Goal: Information Seeking & Learning: Learn about a topic

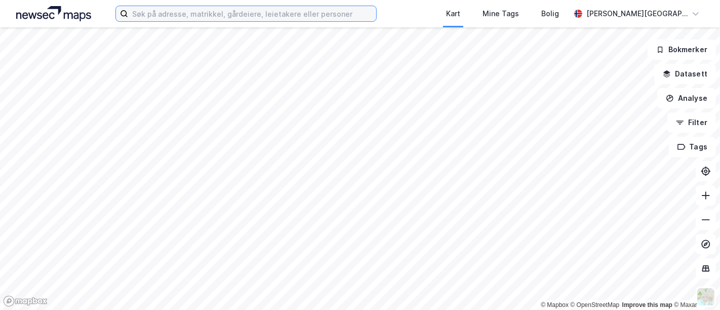
click at [223, 13] on input at bounding box center [252, 13] width 248 height 15
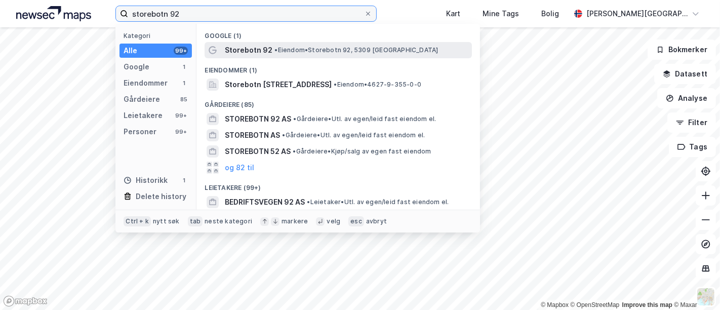
type input "storebotn 92"
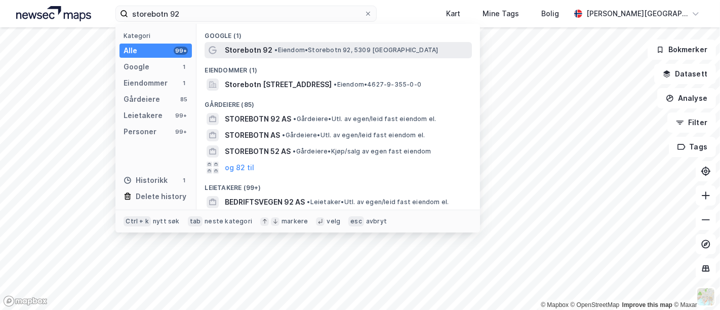
click at [282, 46] on div "Storebotn 92 • Eiendom • Storebotn 92, 5309 Kleppestø" at bounding box center [347, 50] width 245 height 12
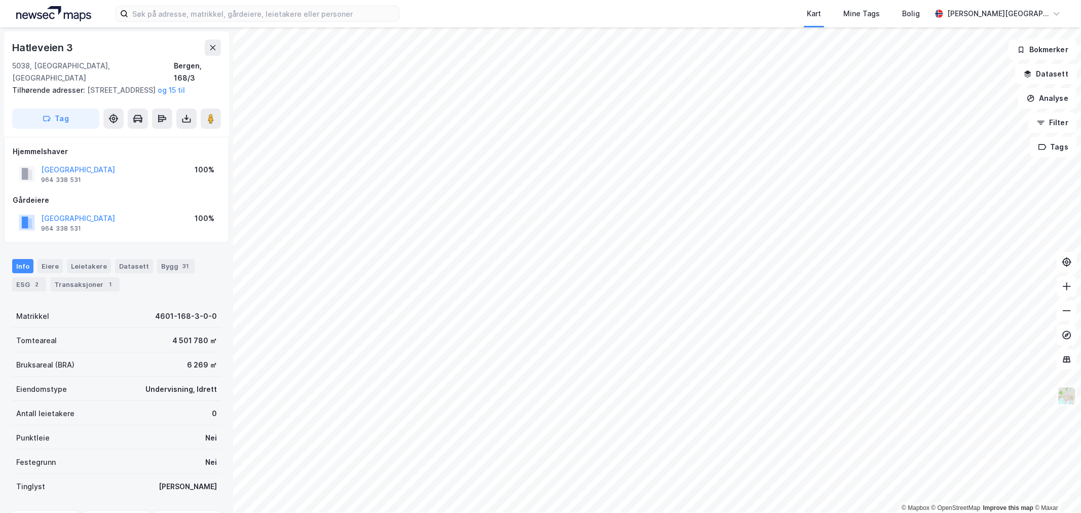
click at [70, 17] on img at bounding box center [53, 13] width 75 height 15
